Goal: Task Accomplishment & Management: Manage account settings

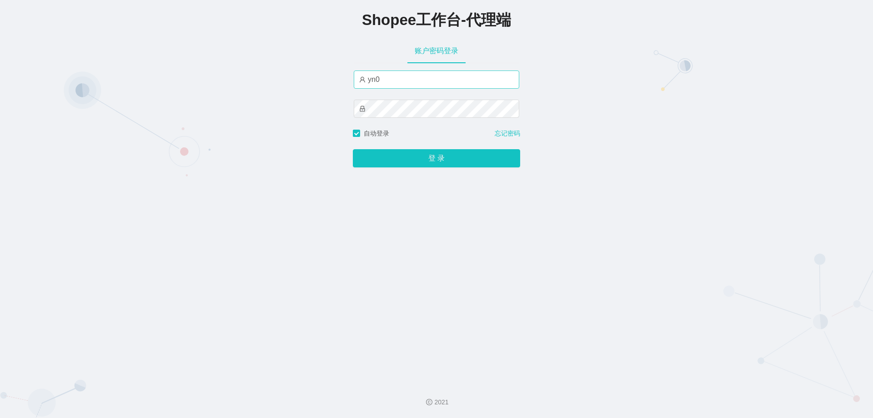
click at [469, 77] on input "yn0" at bounding box center [437, 79] width 166 height 18
type input "yn03"
click at [353, 149] on button "登 录" at bounding box center [436, 158] width 167 height 18
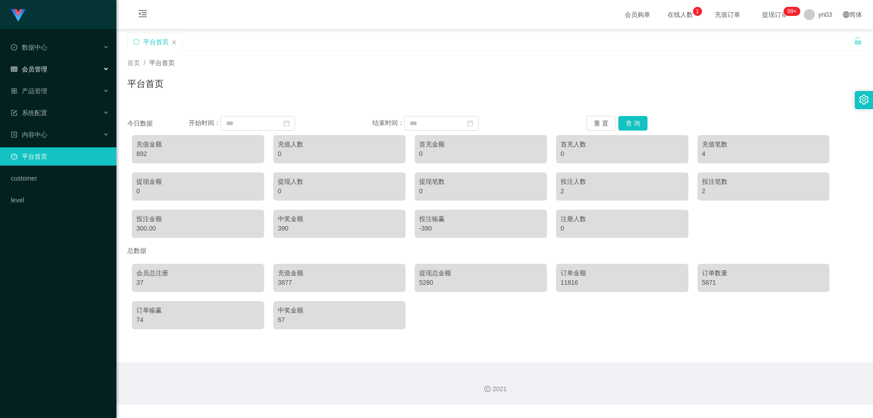
click at [58, 71] on div "会员管理" at bounding box center [58, 69] width 116 height 18
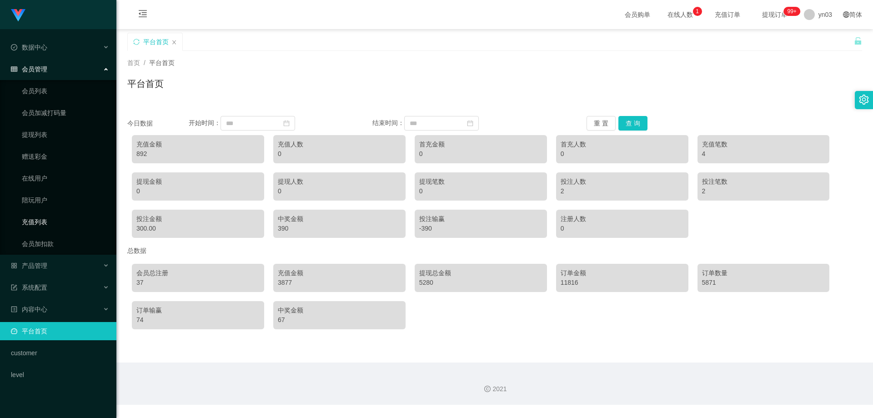
click at [64, 220] on link "充值列表" at bounding box center [65, 222] width 87 height 18
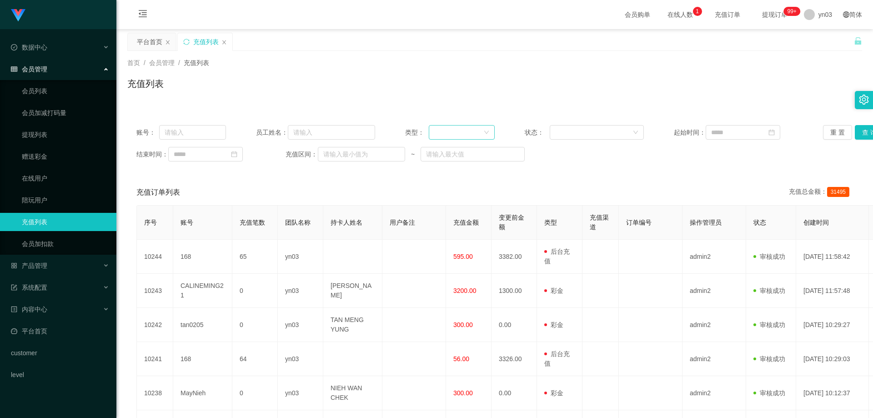
click at [485, 135] on icon "图标: down" at bounding box center [486, 132] width 5 height 5
click at [462, 151] on li "后台充值" at bounding box center [459, 150] width 65 height 15
click at [856, 133] on button "查 询" at bounding box center [869, 132] width 29 height 15
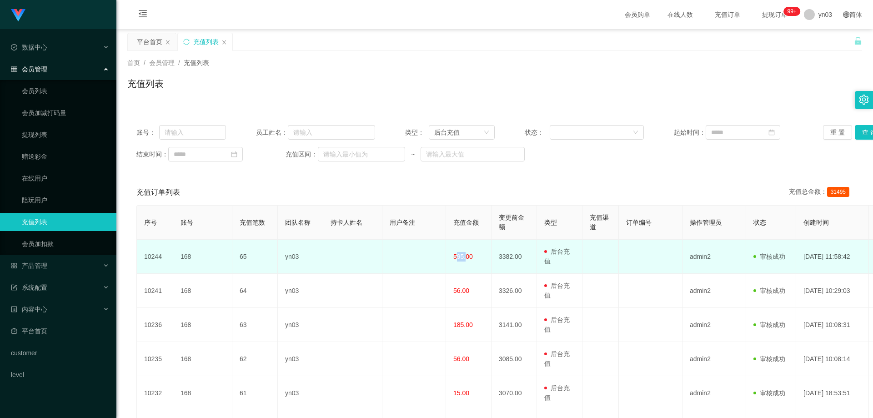
drag, startPoint x: 454, startPoint y: 259, endPoint x: 464, endPoint y: 259, distance: 10.0
click at [463, 259] on span "595.00" at bounding box center [463, 256] width 20 height 7
click at [498, 262] on td "3382.00" at bounding box center [514, 257] width 45 height 34
